Goal: Use online tool/utility

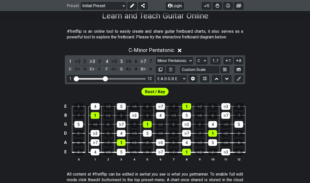
scroll to position [94, 0]
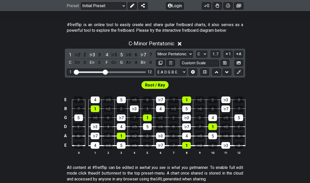
click at [180, 42] on icon at bounding box center [180, 43] width 4 height 5
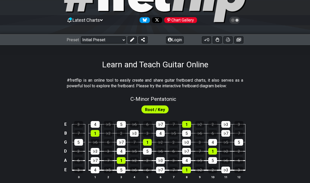
scroll to position [56, 0]
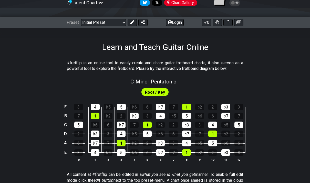
click at [157, 93] on span "Root / Key" at bounding box center [155, 92] width 20 height 7
click at [160, 92] on span "Root / Key" at bounding box center [155, 92] width 20 height 7
click at [151, 94] on span "Root / Key" at bounding box center [155, 92] width 20 height 7
click at [150, 93] on span "Root / Key" at bounding box center [155, 92] width 20 height 7
click at [164, 95] on span "Root / Key" at bounding box center [155, 92] width 20 height 7
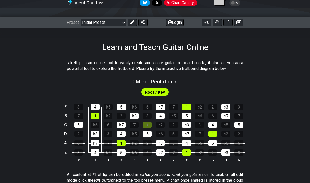
click at [149, 127] on div "1" at bounding box center [147, 125] width 9 height 7
click at [165, 116] on div "4" at bounding box center [160, 116] width 9 height 7
click at [165, 118] on div "4" at bounding box center [160, 116] width 9 height 7
click at [152, 124] on div "1" at bounding box center [147, 125] width 9 height 7
click at [153, 123] on td "1" at bounding box center [147, 120] width 13 height 9
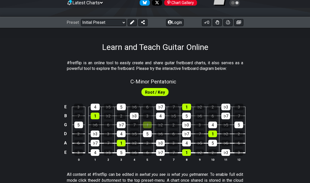
click at [149, 128] on div "1" at bounding box center [147, 125] width 9 height 7
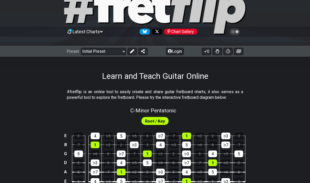
scroll to position [0, 0]
